Goal: Find specific page/section: Find specific page/section

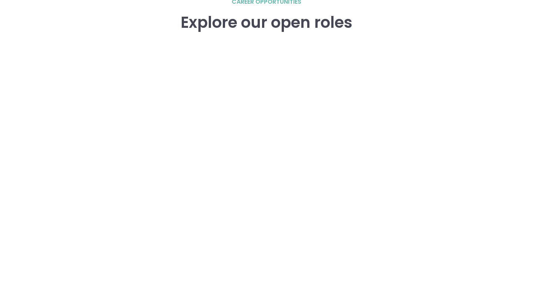
scroll to position [1064, 0]
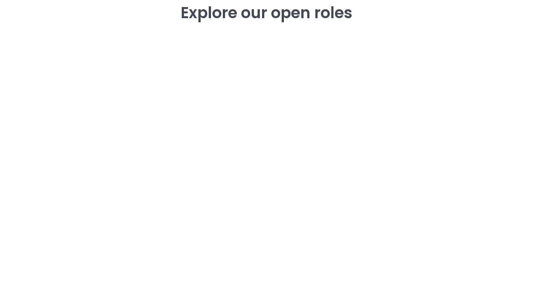
scroll to position [1073, 0]
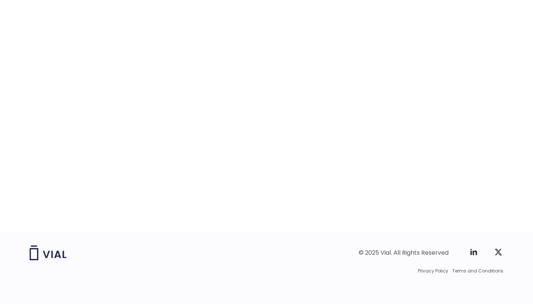
scroll to position [1148, 0]
